Goal: Task Accomplishment & Management: Manage account settings

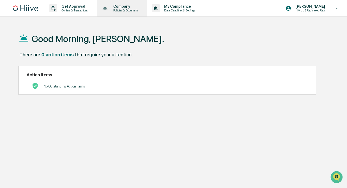
click at [141, 10] on p "Policies & Documents" at bounding box center [125, 11] width 32 height 4
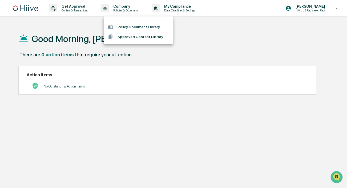
click at [185, 10] on div at bounding box center [173, 94] width 347 height 188
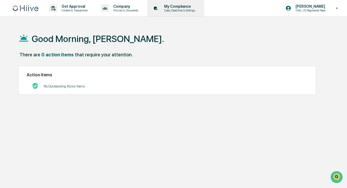
click at [181, 7] on p "My Compliance" at bounding box center [179, 6] width 38 height 4
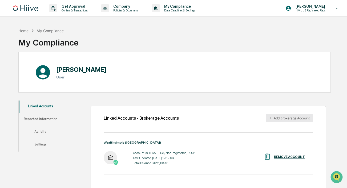
click at [280, 119] on button "Add Brokerage Account" at bounding box center [288, 118] width 47 height 9
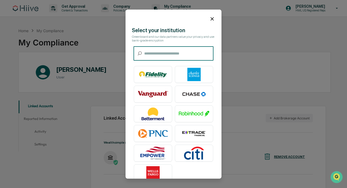
click at [210, 16] on icon at bounding box center [212, 19] width 6 height 6
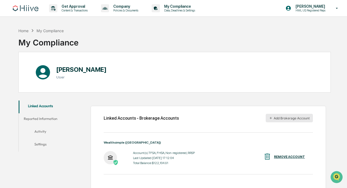
click at [275, 115] on button "Add Brokerage Account" at bounding box center [288, 118] width 47 height 9
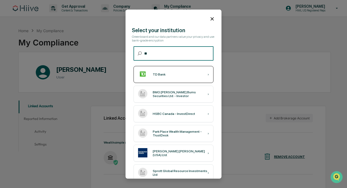
type input "**"
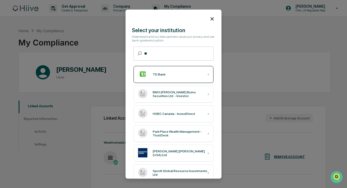
click at [175, 75] on div "TD Bank ›" at bounding box center [173, 74] width 80 height 17
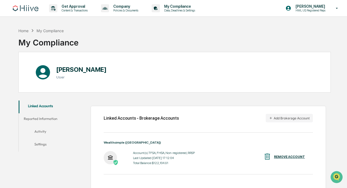
scroll to position [25, 0]
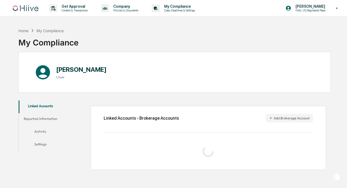
scroll to position [25, 0]
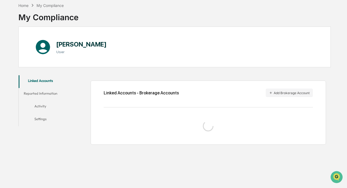
click at [46, 93] on button "Reported Information" at bounding box center [40, 94] width 43 height 13
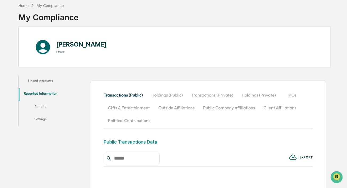
click at [45, 77] on button "Linked Accounts" at bounding box center [40, 81] width 43 height 13
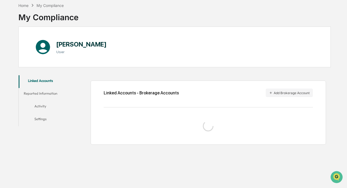
click at [23, 8] on div "My Compliance" at bounding box center [48, 15] width 60 height 14
click at [23, 6] on div "Home" at bounding box center [23, 5] width 10 height 5
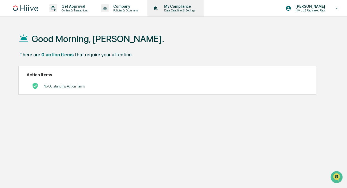
click at [193, 9] on p "Data, Deadlines & Settings" at bounding box center [179, 11] width 38 height 4
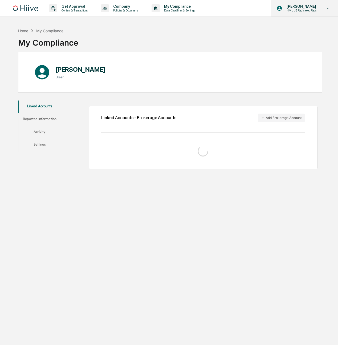
click at [291, 3] on div "Morgan Symington HML US Registered Reps" at bounding box center [304, 8] width 67 height 17
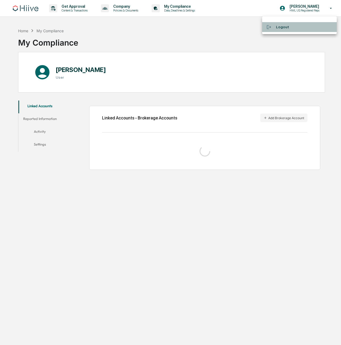
click at [283, 24] on li "Logout" at bounding box center [299, 27] width 75 height 10
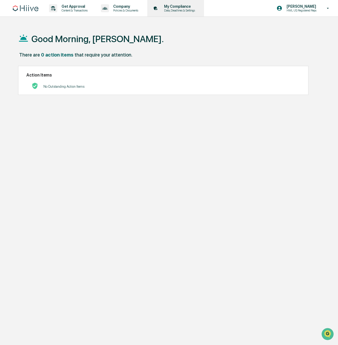
click at [198, 7] on p "My Compliance" at bounding box center [179, 6] width 38 height 4
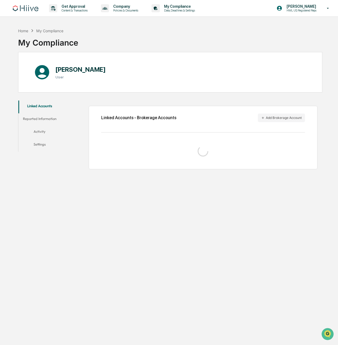
click at [40, 133] on button "Activity" at bounding box center [39, 132] width 42 height 13
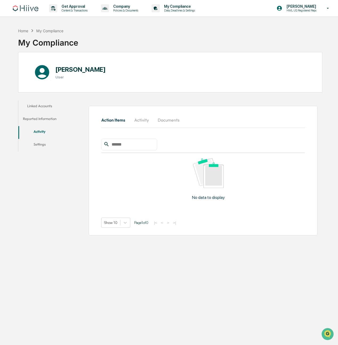
click at [43, 121] on button "Reported Information" at bounding box center [39, 119] width 42 height 13
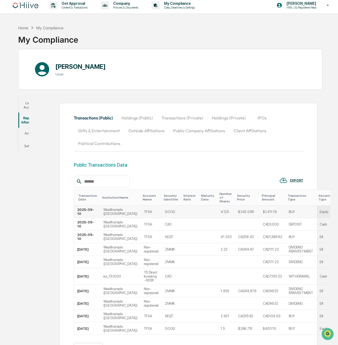
scroll to position [2, 0]
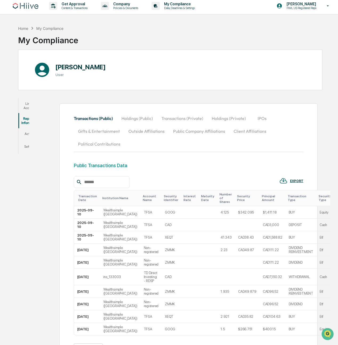
click at [138, 121] on button "Holdings (Public)" at bounding box center [137, 118] width 40 height 13
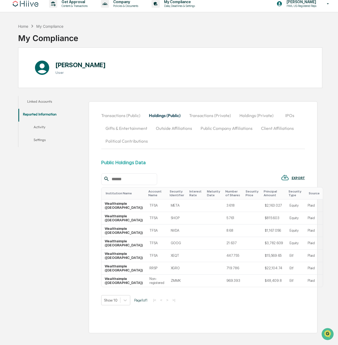
scroll to position [5, 0]
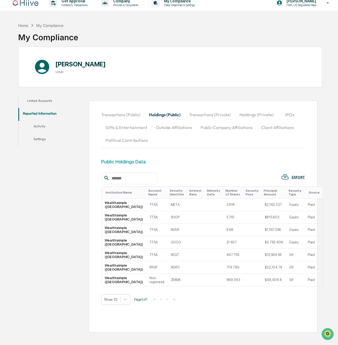
click at [126, 112] on button "Transactions (Public)" at bounding box center [122, 114] width 43 height 13
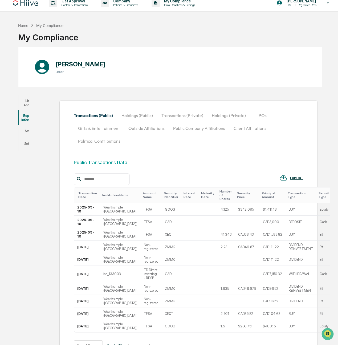
click at [36, 105] on button "Linked Accounts" at bounding box center [30, 102] width 24 height 15
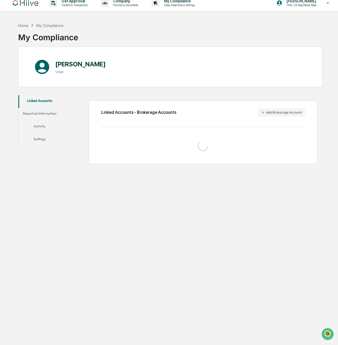
click at [41, 112] on button "Reported Information" at bounding box center [39, 114] width 42 height 13
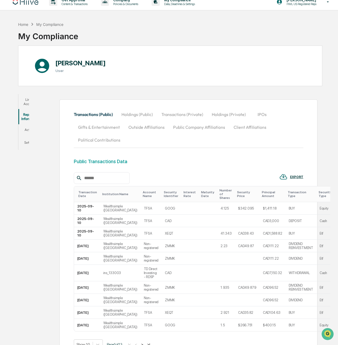
scroll to position [6, 0]
click at [38, 105] on button "Linked Accounts" at bounding box center [30, 101] width 24 height 15
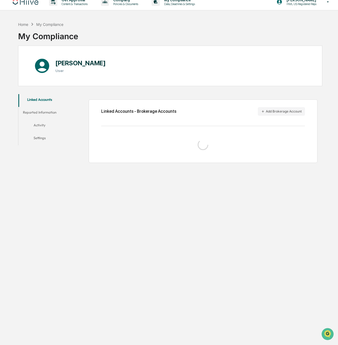
click at [46, 112] on button "Reported Information" at bounding box center [39, 113] width 42 height 13
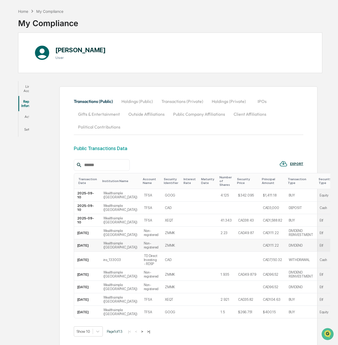
scroll to position [20, 0]
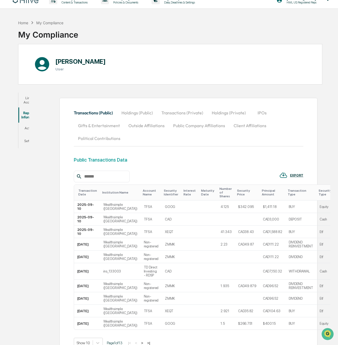
scroll to position [16, 0]
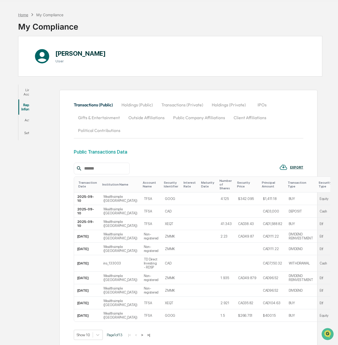
click at [22, 17] on div "Home My Compliance My Compliance" at bounding box center [48, 23] width 60 height 22
click at [22, 13] on div "Home" at bounding box center [23, 15] width 10 height 5
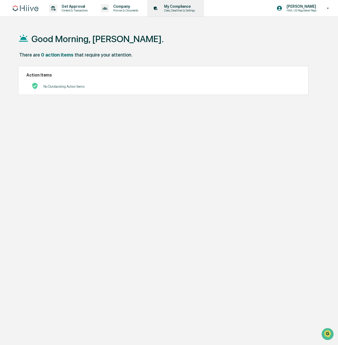
click at [178, 10] on p "Data, Deadlines & Settings" at bounding box center [179, 11] width 38 height 4
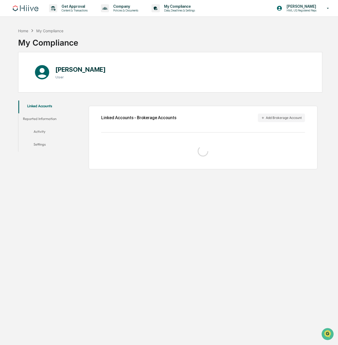
click at [286, 6] on p "[PERSON_NAME]" at bounding box center [300, 6] width 37 height 4
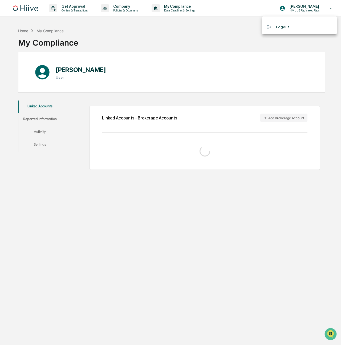
click at [280, 31] on li "Logout" at bounding box center [299, 27] width 75 height 10
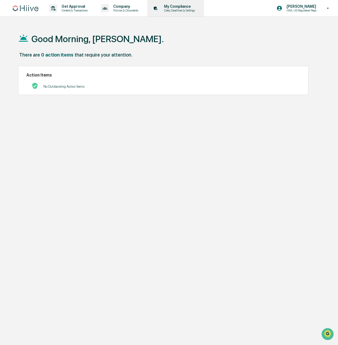
click at [196, 6] on p "My Compliance" at bounding box center [179, 6] width 38 height 4
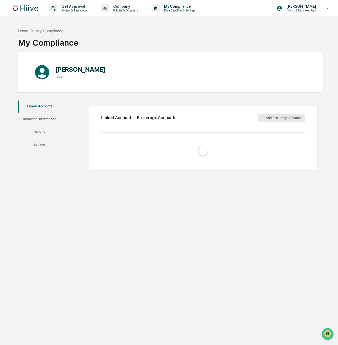
click at [295, 117] on button "Add Brokerage Account" at bounding box center [281, 117] width 47 height 9
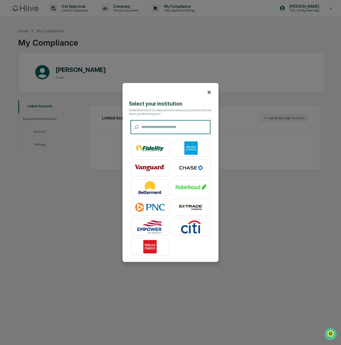
click at [210, 91] on icon at bounding box center [209, 92] width 6 height 6
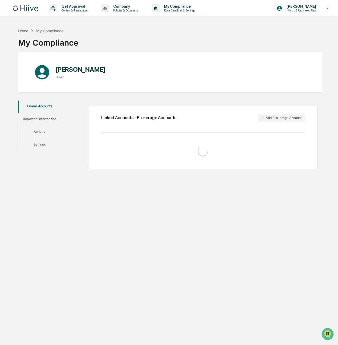
click at [176, 149] on div at bounding box center [202, 150] width 203 height 21
click at [40, 122] on button "Reported Information" at bounding box center [39, 119] width 42 height 13
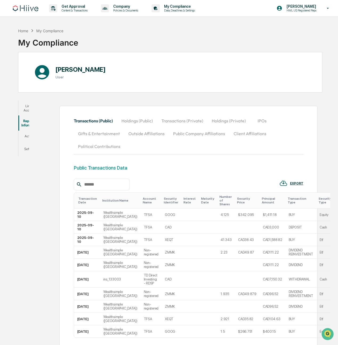
click at [43, 111] on div "Transactions (Public) Holdings (Public) Transactions (Private) Holdings (Privat…" at bounding box center [177, 244] width 290 height 292
click at [35, 109] on button "Linked Accounts" at bounding box center [30, 107] width 24 height 15
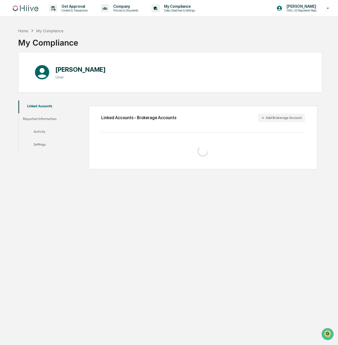
click at [38, 126] on button "Activity" at bounding box center [39, 132] width 42 height 13
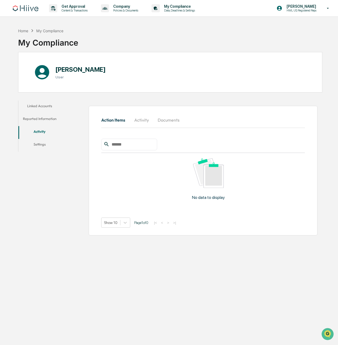
click at [39, 118] on button "Reported Information" at bounding box center [39, 119] width 42 height 13
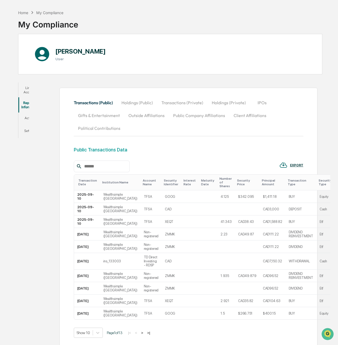
scroll to position [43, 0]
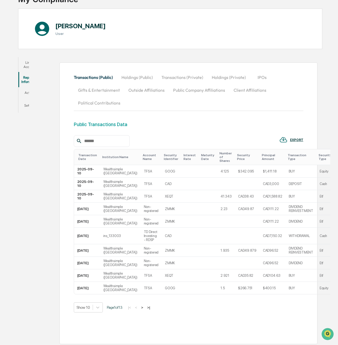
click at [144, 76] on button "Holdings (Public)" at bounding box center [137, 77] width 40 height 13
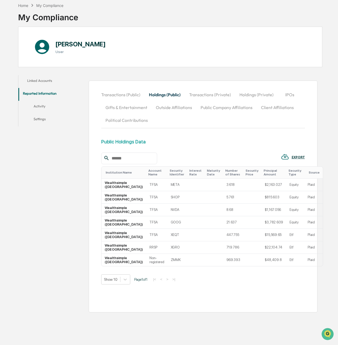
click at [41, 105] on button "Activity" at bounding box center [39, 107] width 42 height 13
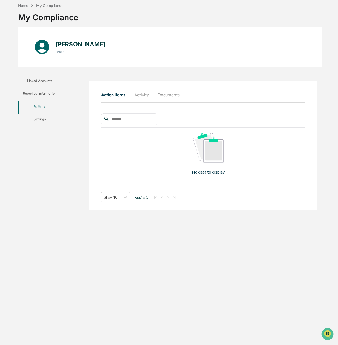
click at [46, 83] on button "Linked Accounts" at bounding box center [39, 81] width 42 height 13
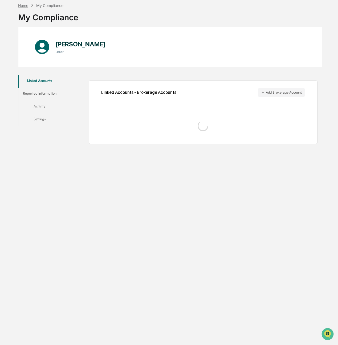
click at [27, 5] on div "Home" at bounding box center [23, 5] width 10 height 5
